Goal: Task Accomplishment & Management: Manage account settings

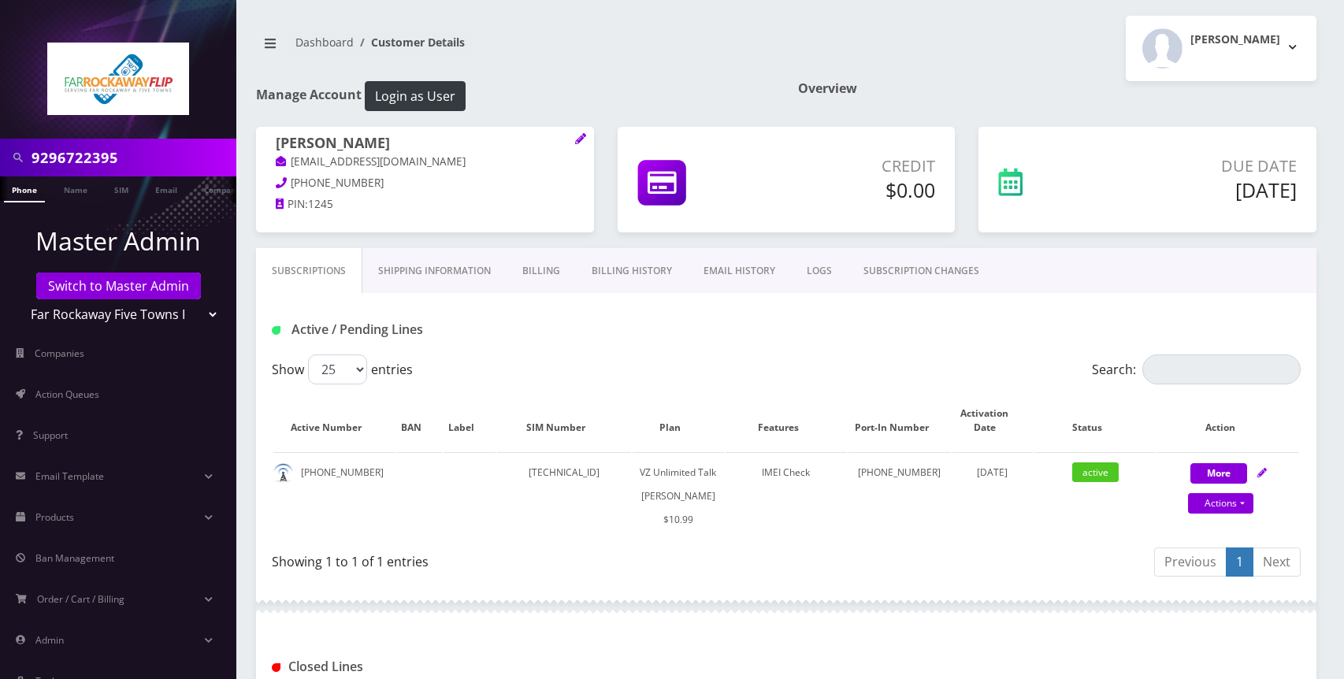
click at [150, 160] on input "9296722395" at bounding box center [132, 158] width 201 height 30
type input "6468608185"
click at [29, 195] on link "Phone" at bounding box center [24, 189] width 41 height 26
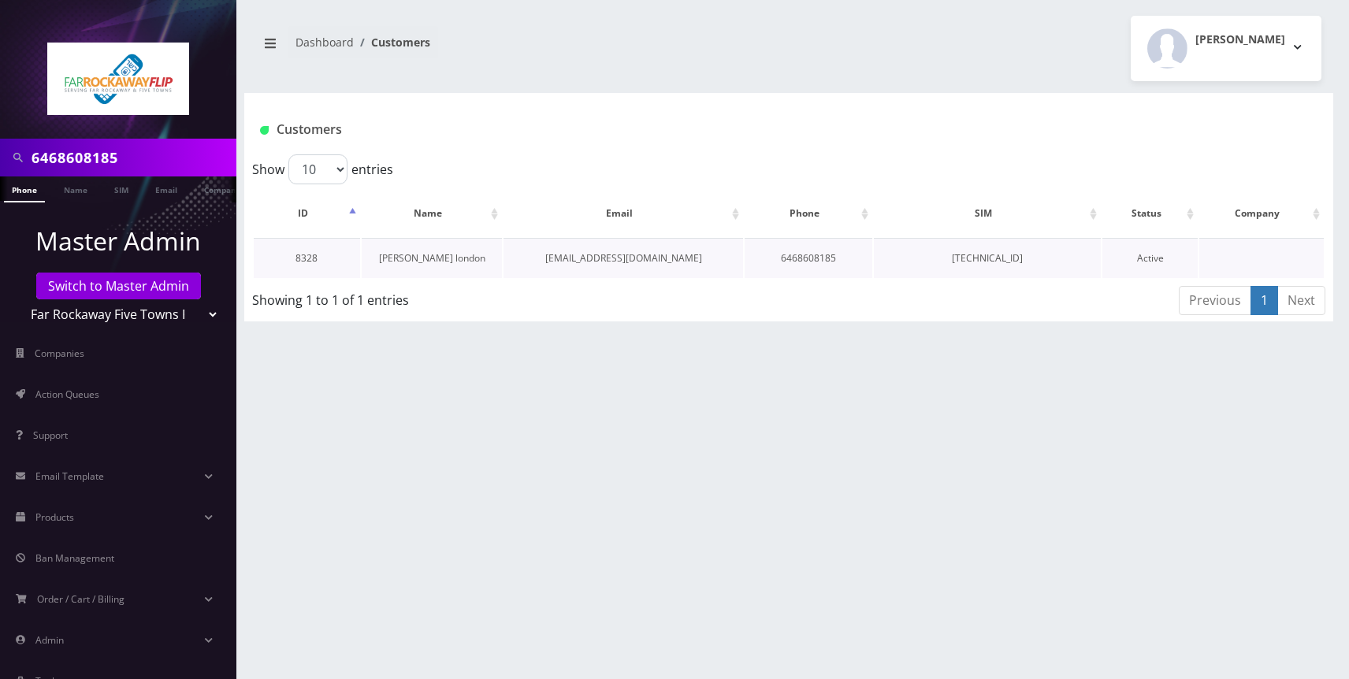
click at [435, 260] on link "[PERSON_NAME] london" at bounding box center [432, 257] width 106 height 13
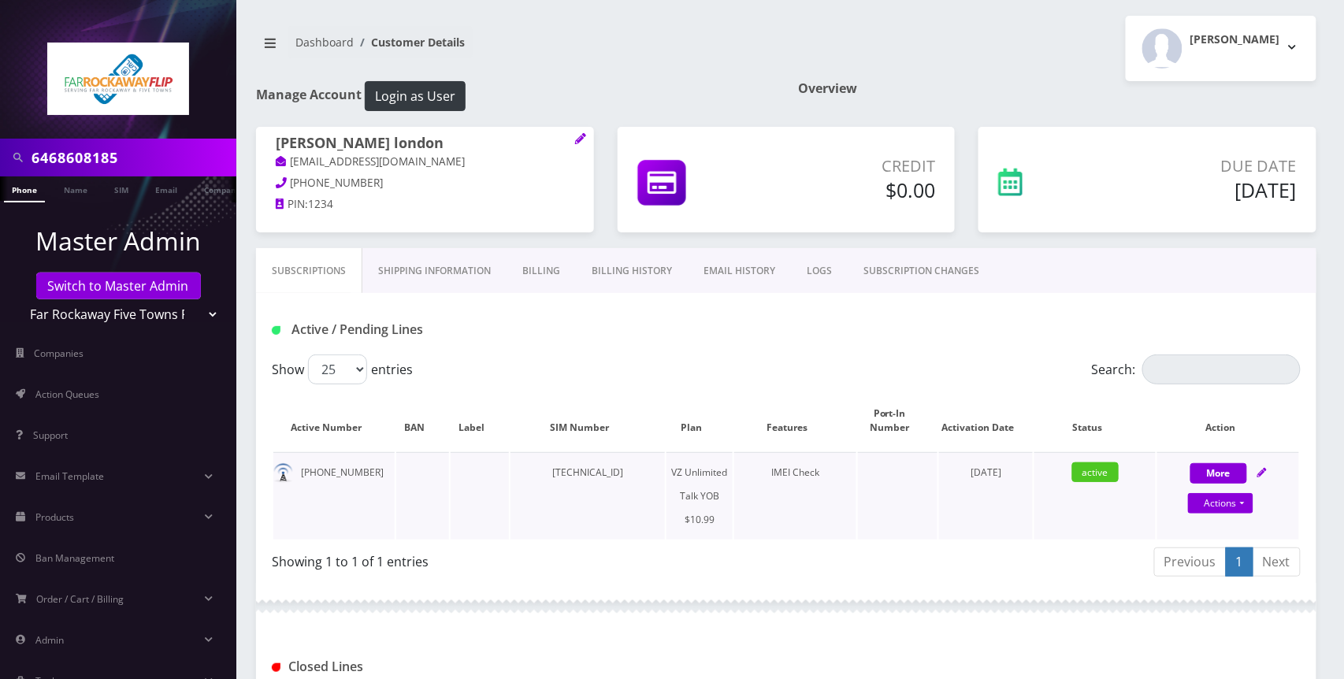
click at [1262, 475] on icon at bounding box center [1261, 472] width 9 height 9
select select "464"
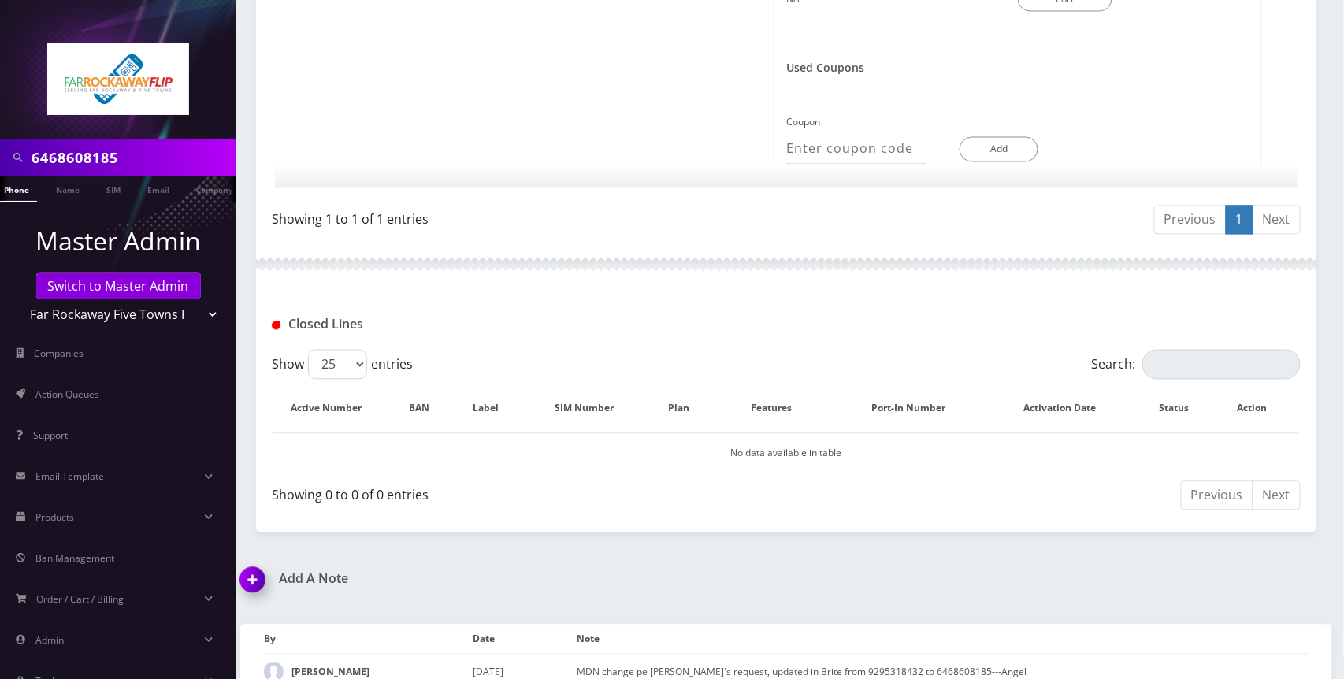
scroll to position [1005, 0]
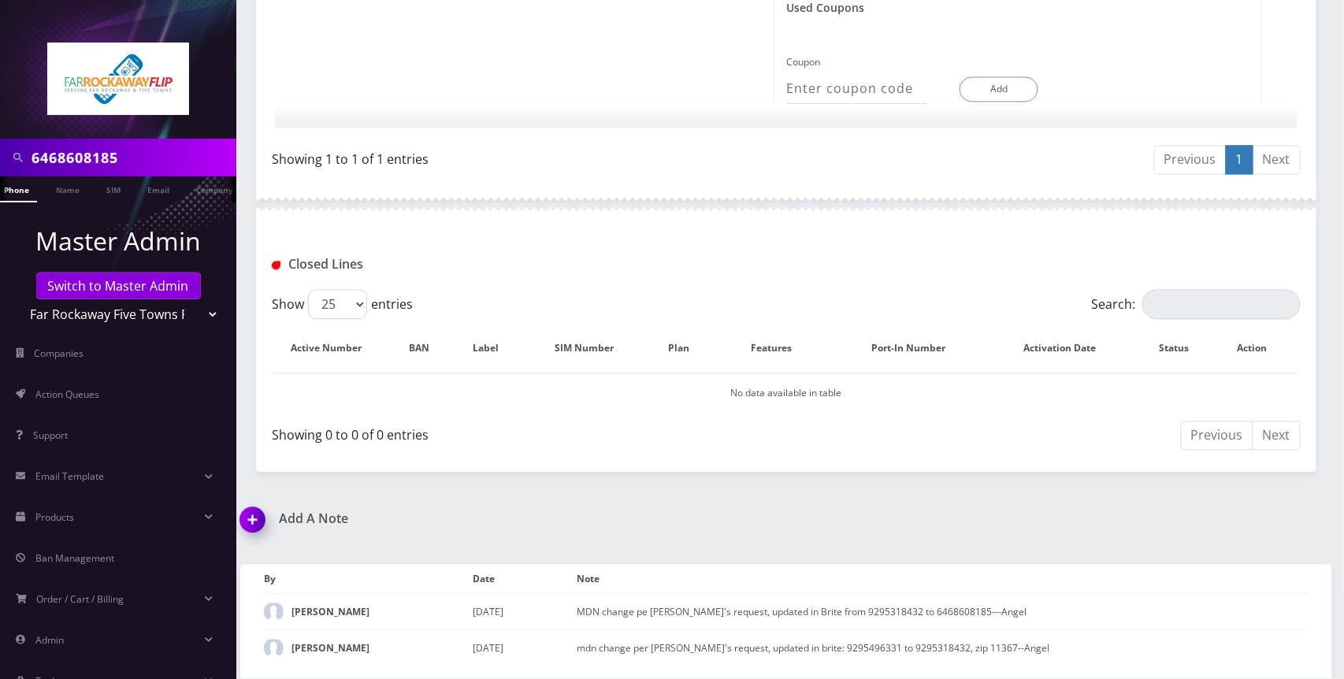
click at [258, 525] on img at bounding box center [255, 526] width 46 height 46
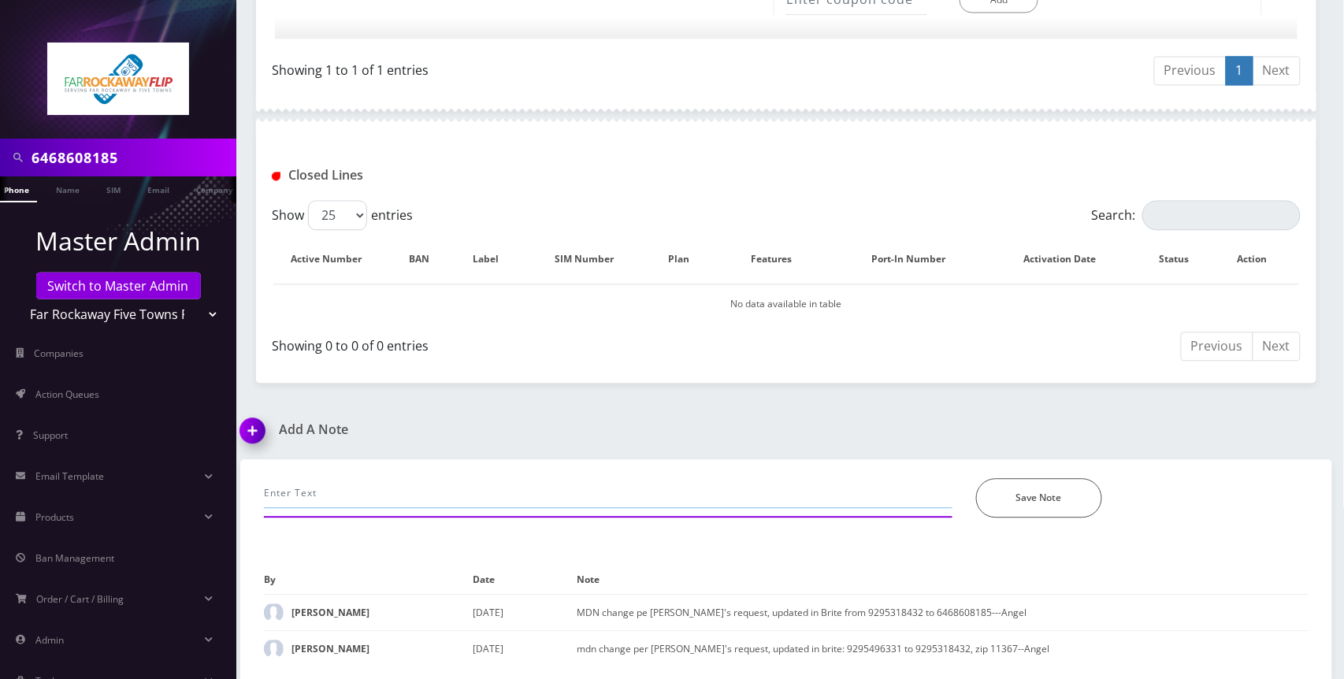
click at [384, 503] on input "text" at bounding box center [608, 493] width 689 height 30
drag, startPoint x: 381, startPoint y: 550, endPoint x: 395, endPoint y: 551, distance: 14.2
click at [381, 551] on div "call-customer would like to change the MDN - *Please Enter Note Save Note By Da…" at bounding box center [786, 569] width 1092 height 221
click at [514, 495] on input "call-customer would like to change the MDN -" at bounding box center [608, 493] width 689 height 30
paste input "6468608185"
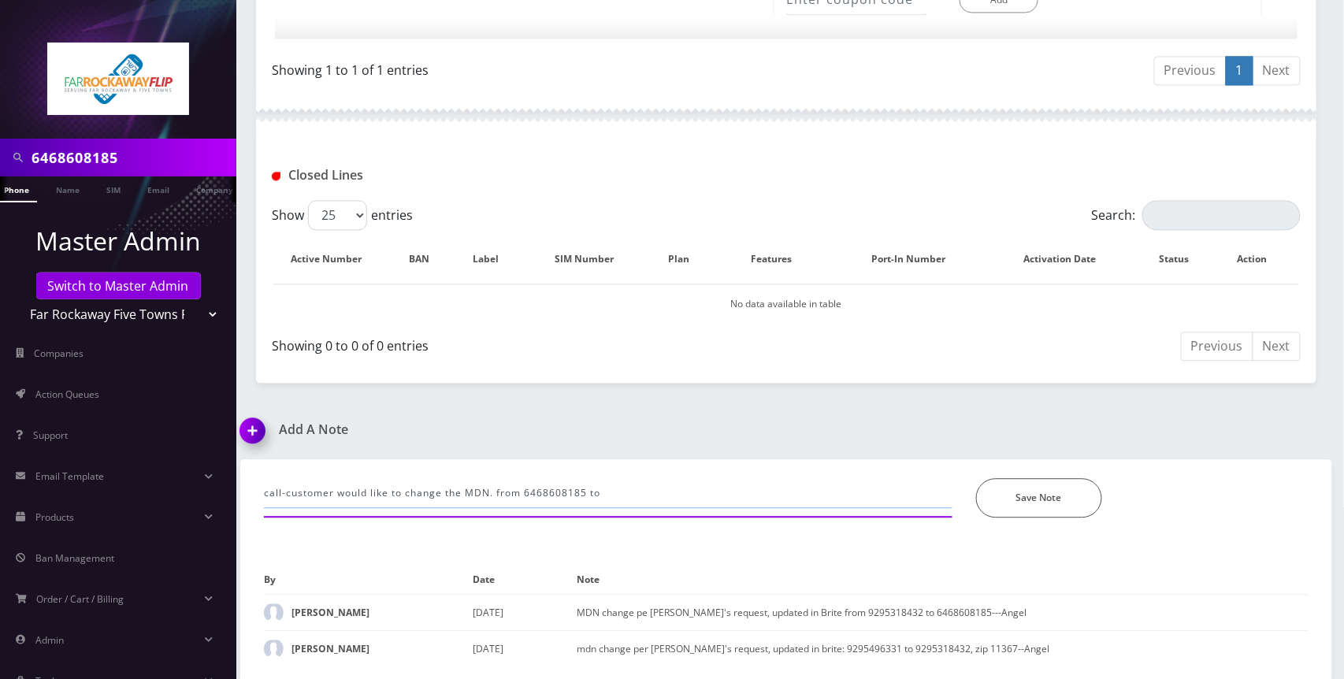
paste input "3475633622"
type input "call-customer would like to change the MDN. from 6468608185 to 3475633622. It's…"
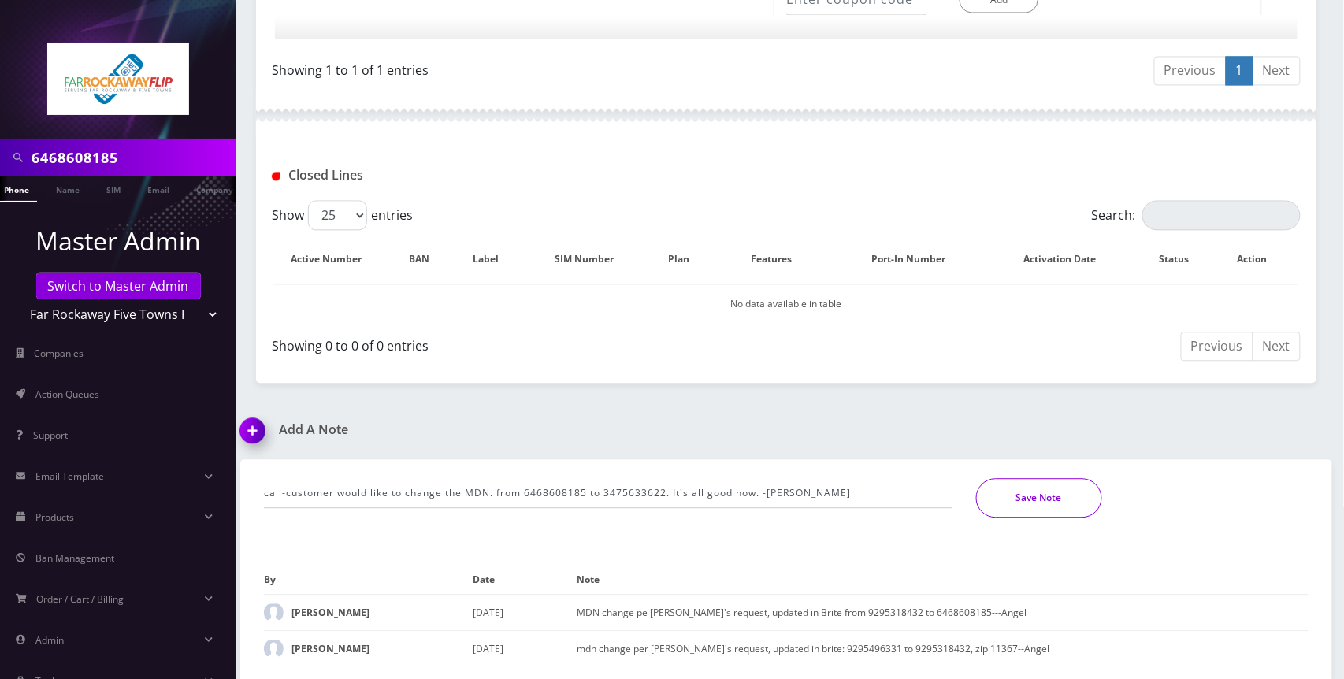
click at [1031, 488] on button "Save Note" at bounding box center [1039, 497] width 126 height 39
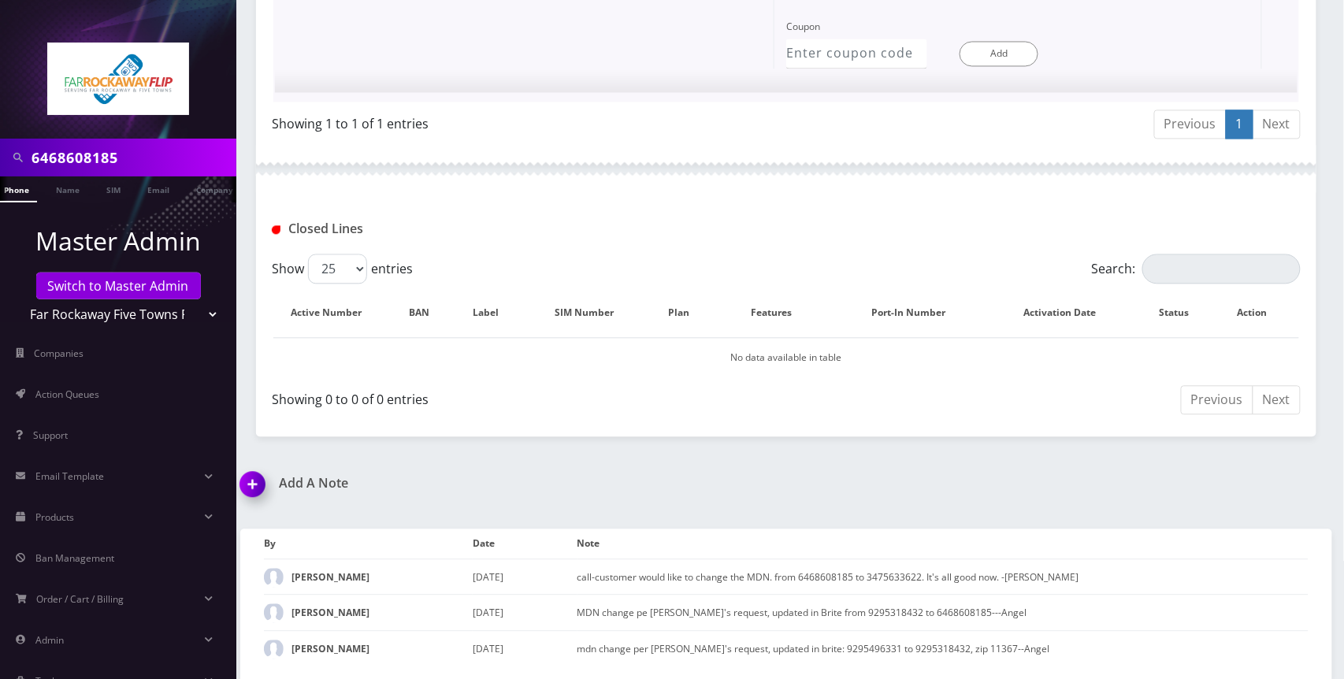
scroll to position [254, 0]
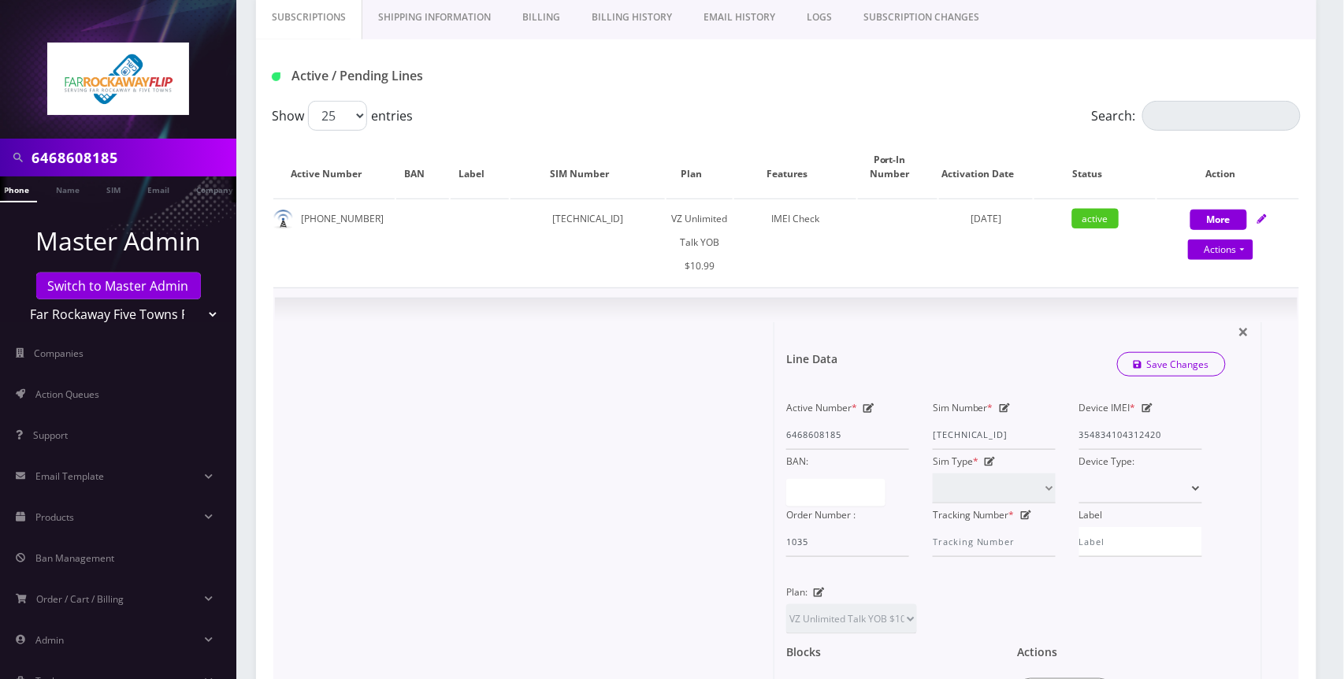
click at [868, 408] on icon at bounding box center [868, 407] width 11 height 9
click at [867, 450] on div "BAN:" at bounding box center [835, 462] width 123 height 24
click at [864, 440] on input "6468608185" at bounding box center [847, 435] width 123 height 30
paste input "3475633622"
type input "3475633622"
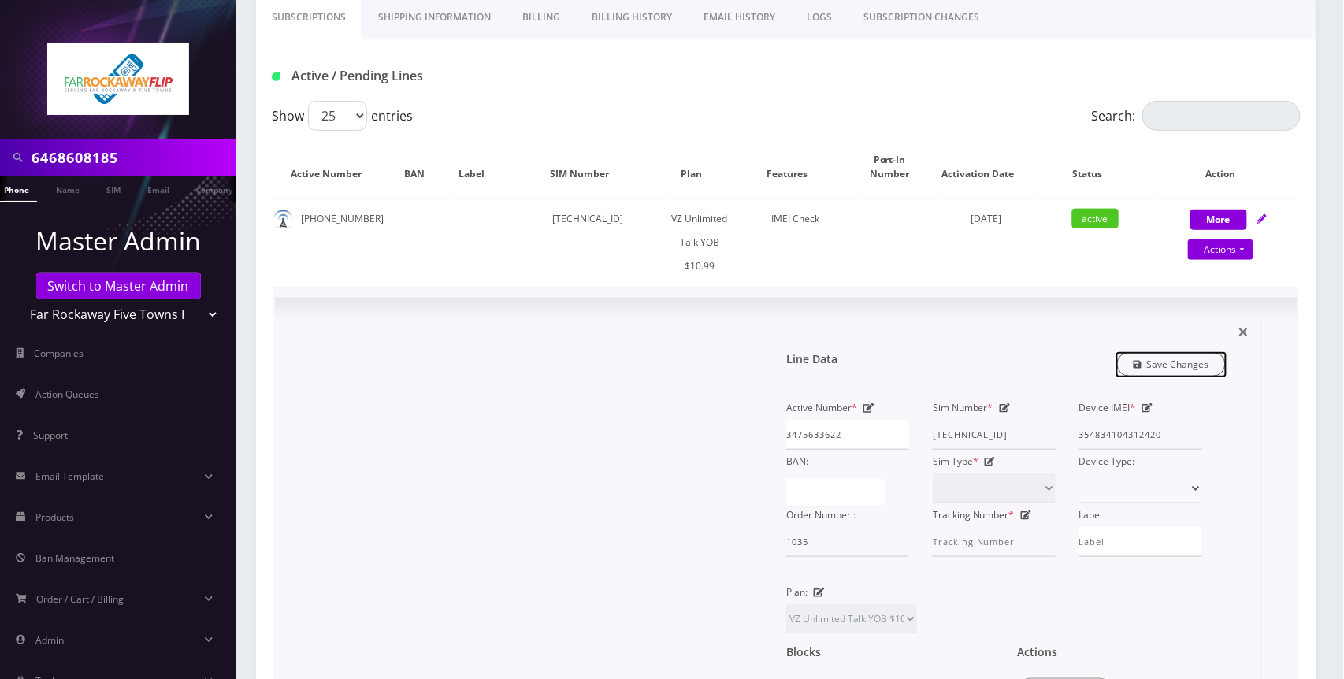
click at [1172, 369] on link "Save Changes" at bounding box center [1172, 364] width 110 height 24
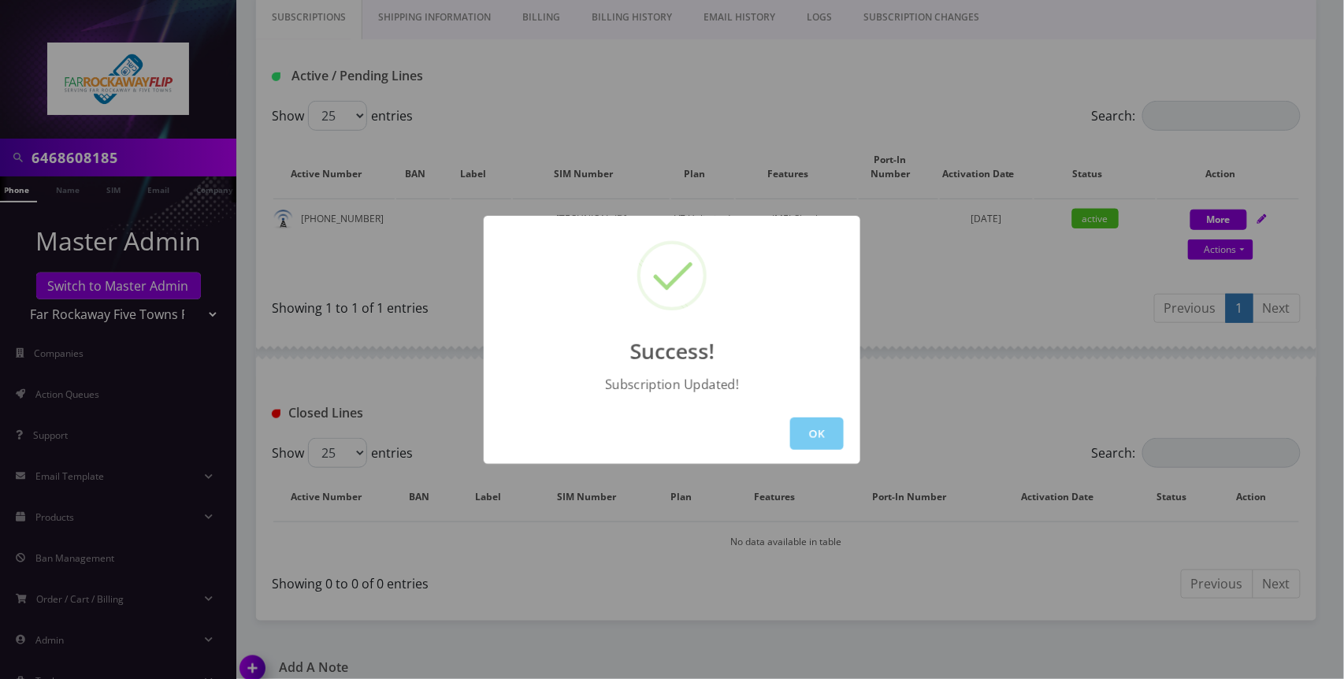
click at [811, 429] on button "OK" at bounding box center [817, 434] width 54 height 32
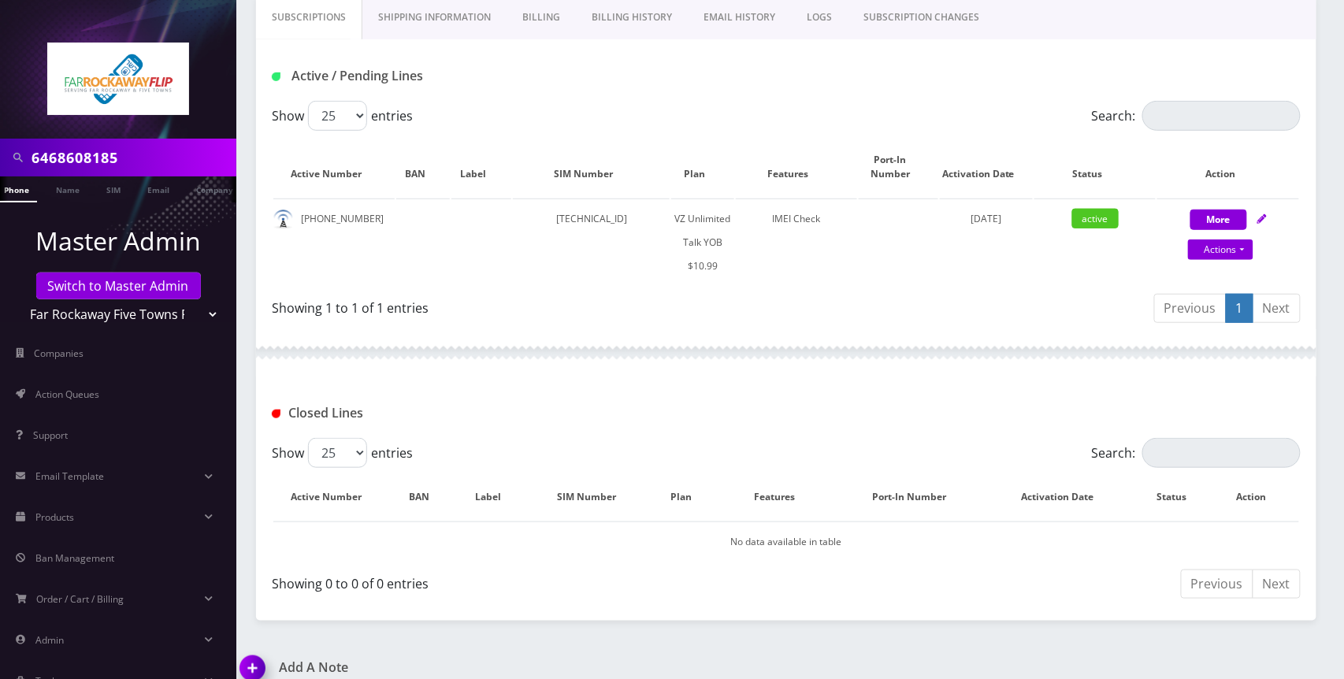
scroll to position [0, 0]
